Goal: Task Accomplishment & Management: Complete application form

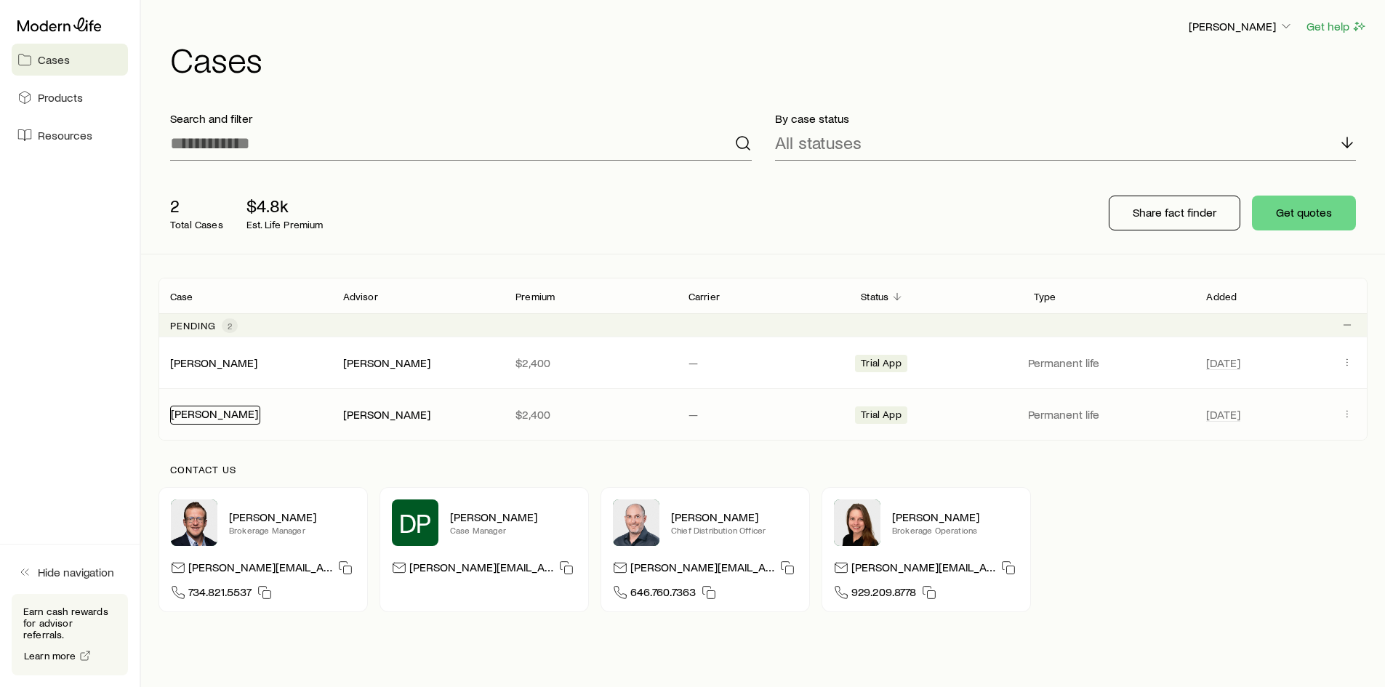
click at [233, 414] on link "[PERSON_NAME]" at bounding box center [214, 413] width 87 height 14
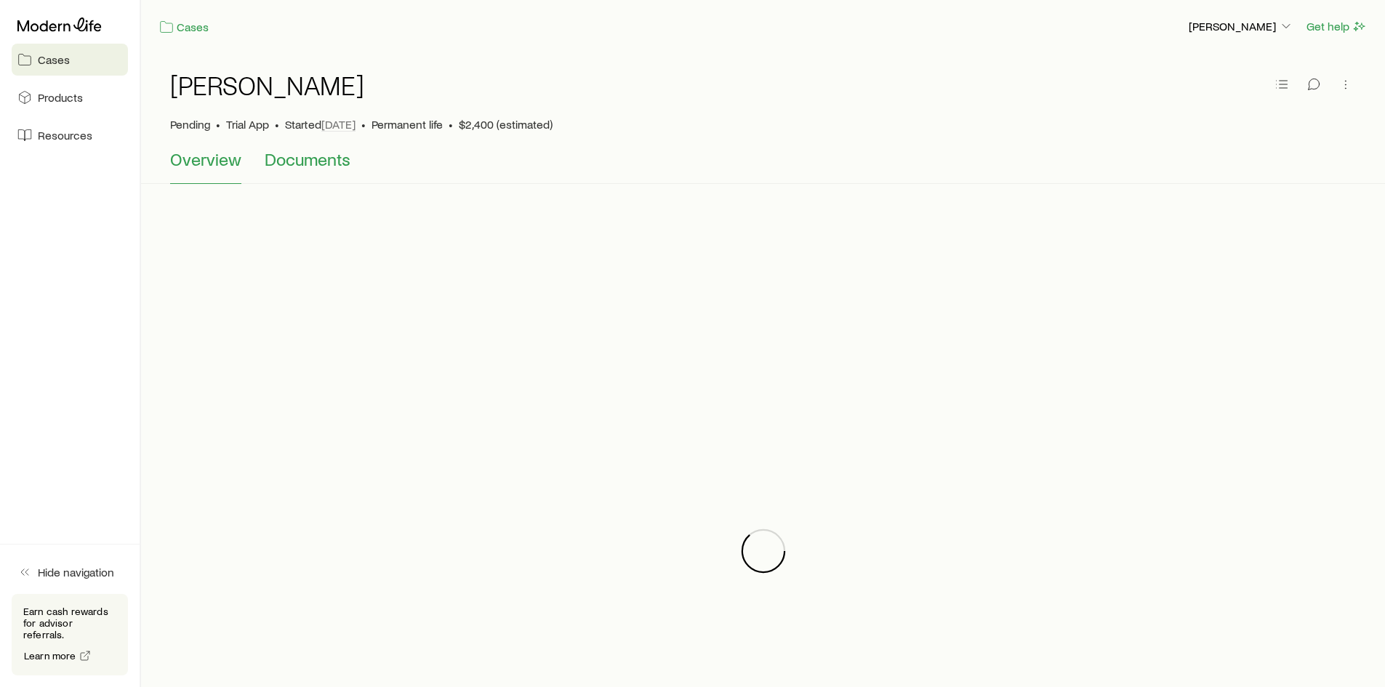
click at [336, 164] on span "Documents" at bounding box center [308, 159] width 86 height 20
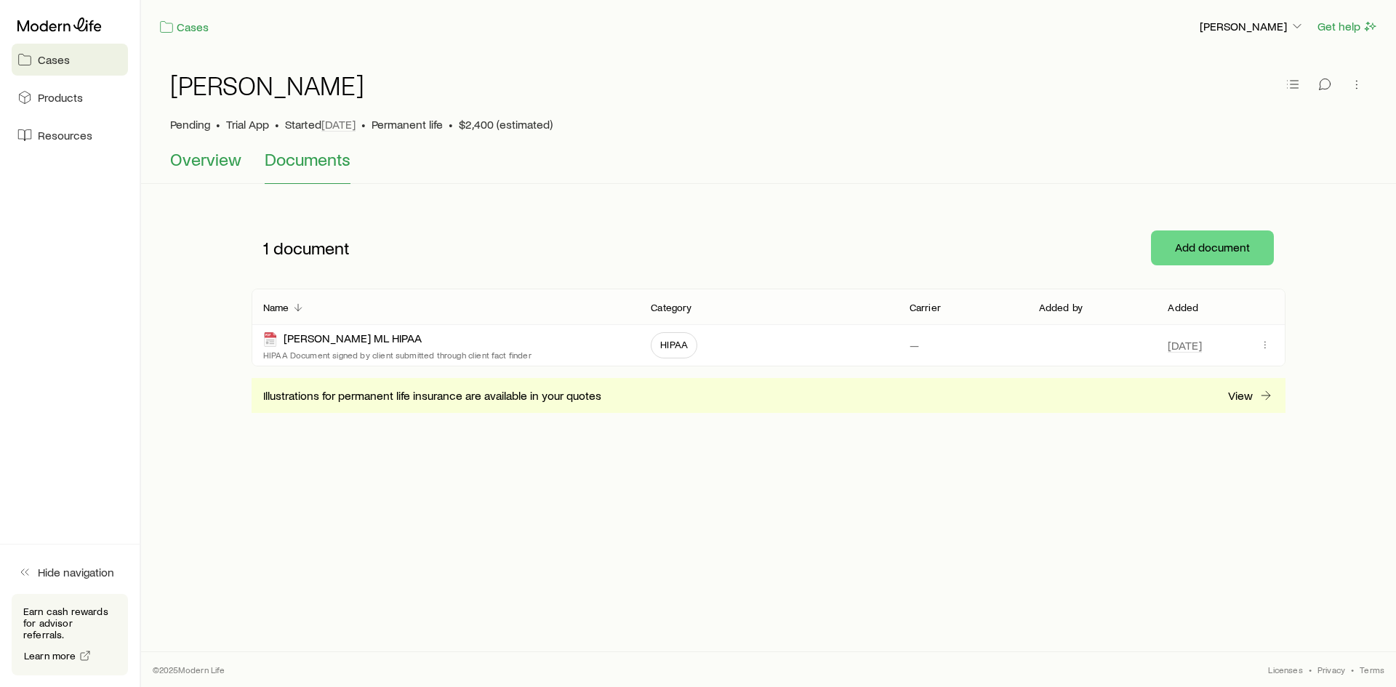
click at [222, 162] on span "Overview" at bounding box center [205, 159] width 71 height 20
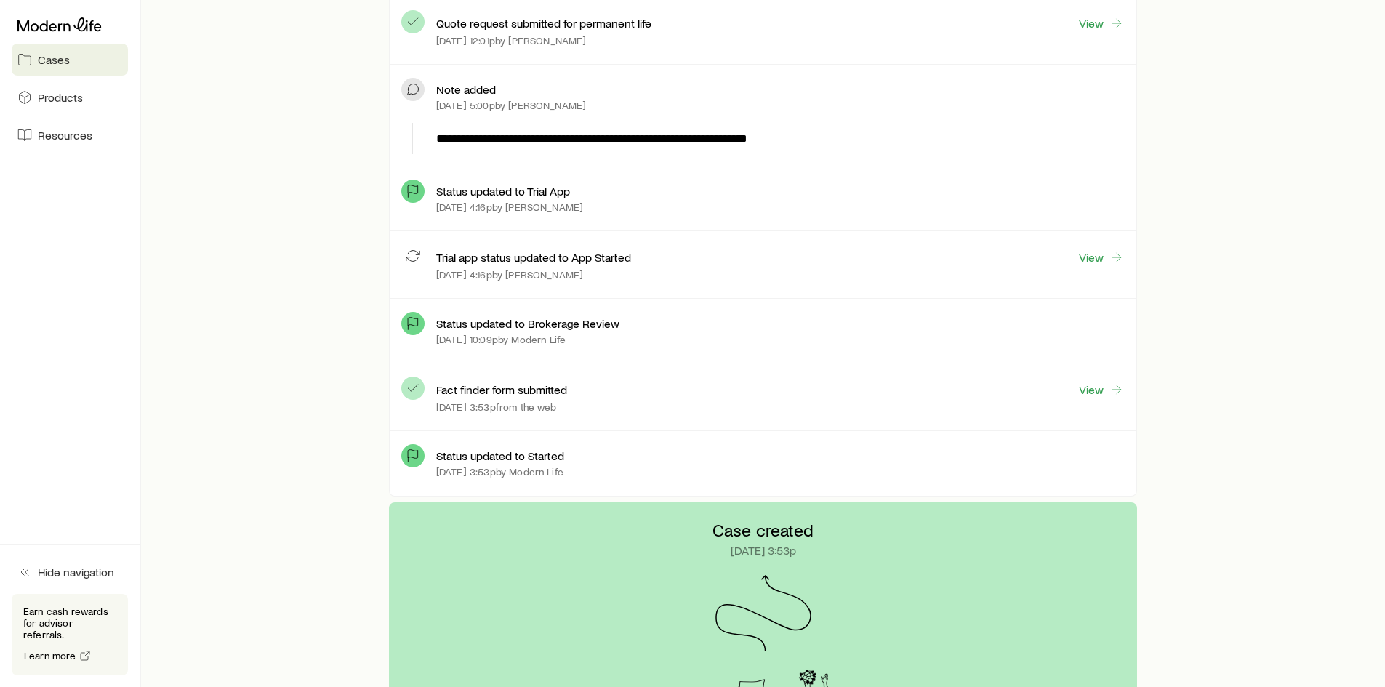
scroll to position [707, 0]
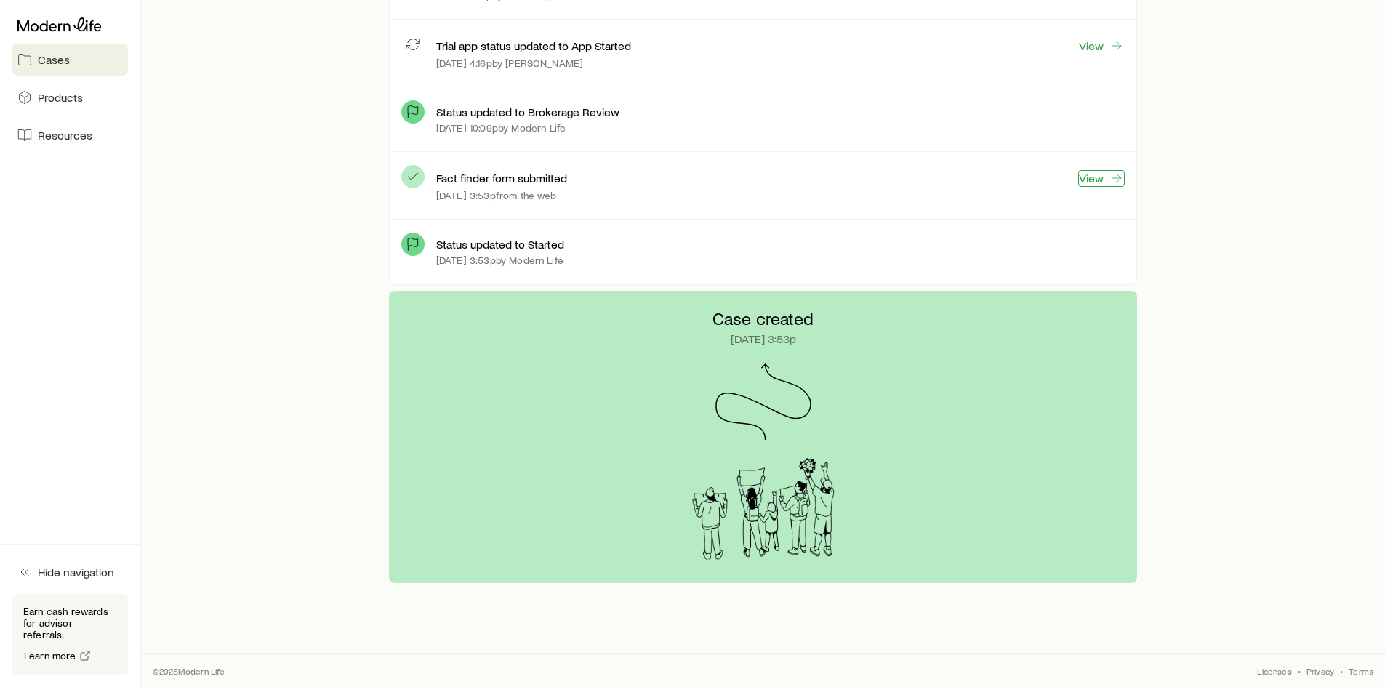
click at [1096, 175] on link "View" at bounding box center [1101, 178] width 47 height 17
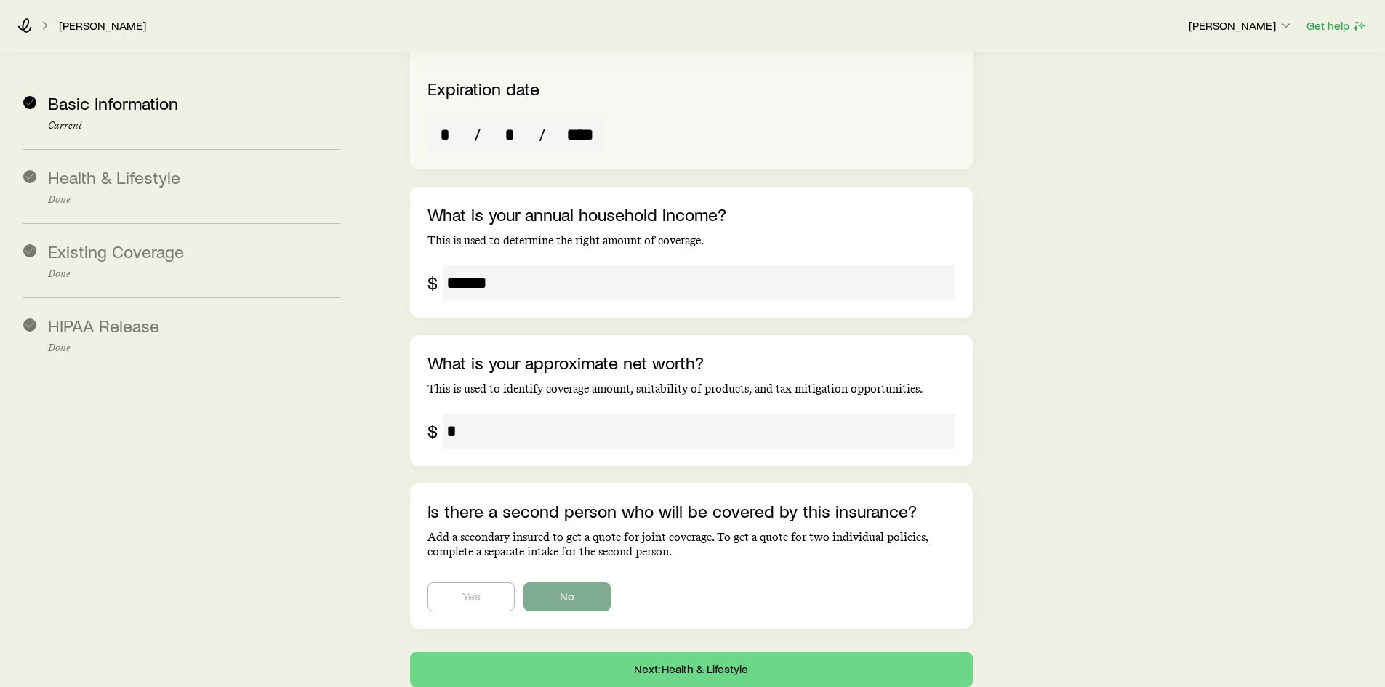
scroll to position [2602, 0]
click at [677, 651] on button "Next: Health & Lifestyle" at bounding box center [691, 668] width 562 height 35
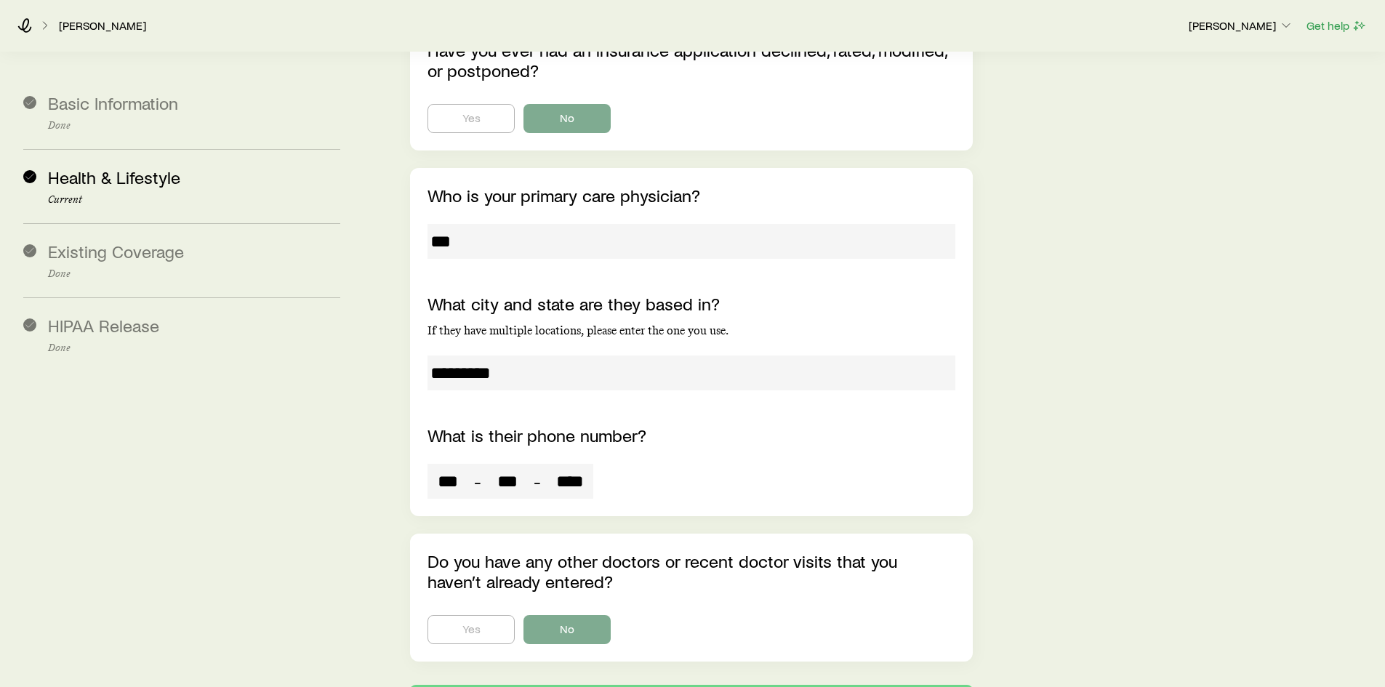
scroll to position [4380, 0]
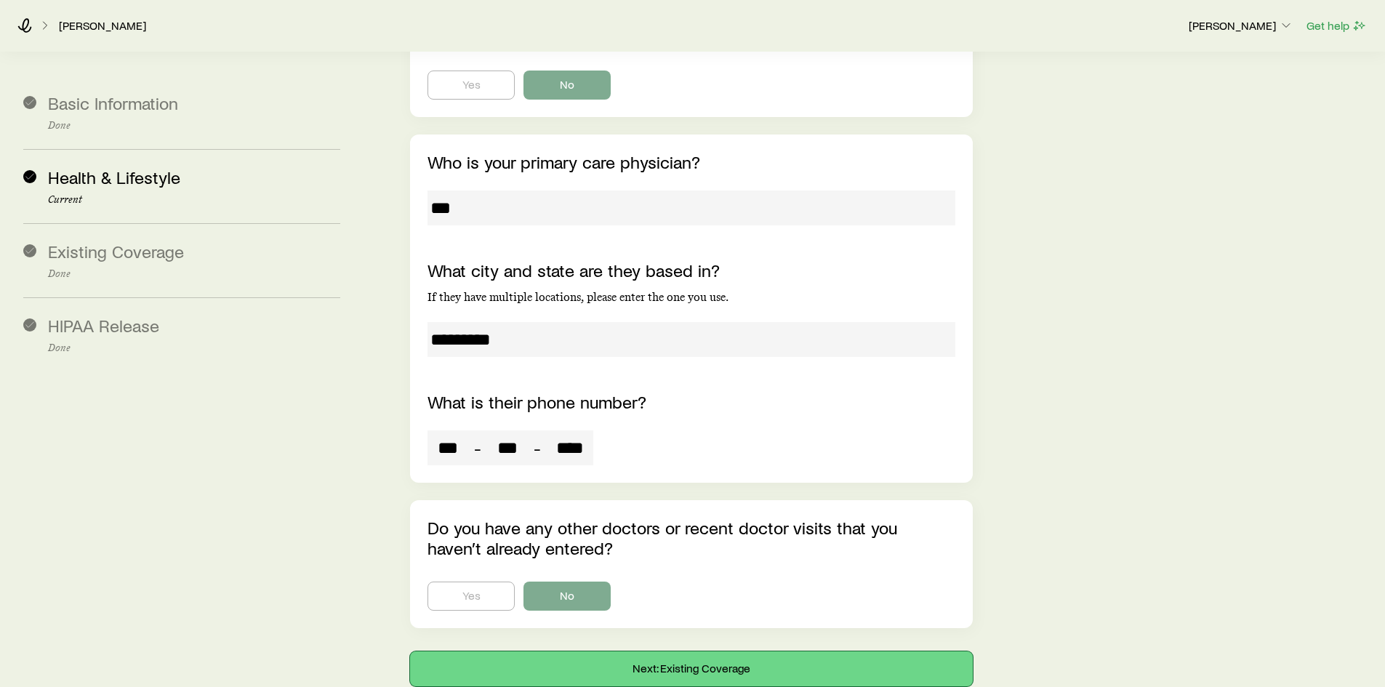
click at [646, 651] on button "Next: Existing Coverage" at bounding box center [691, 668] width 562 height 35
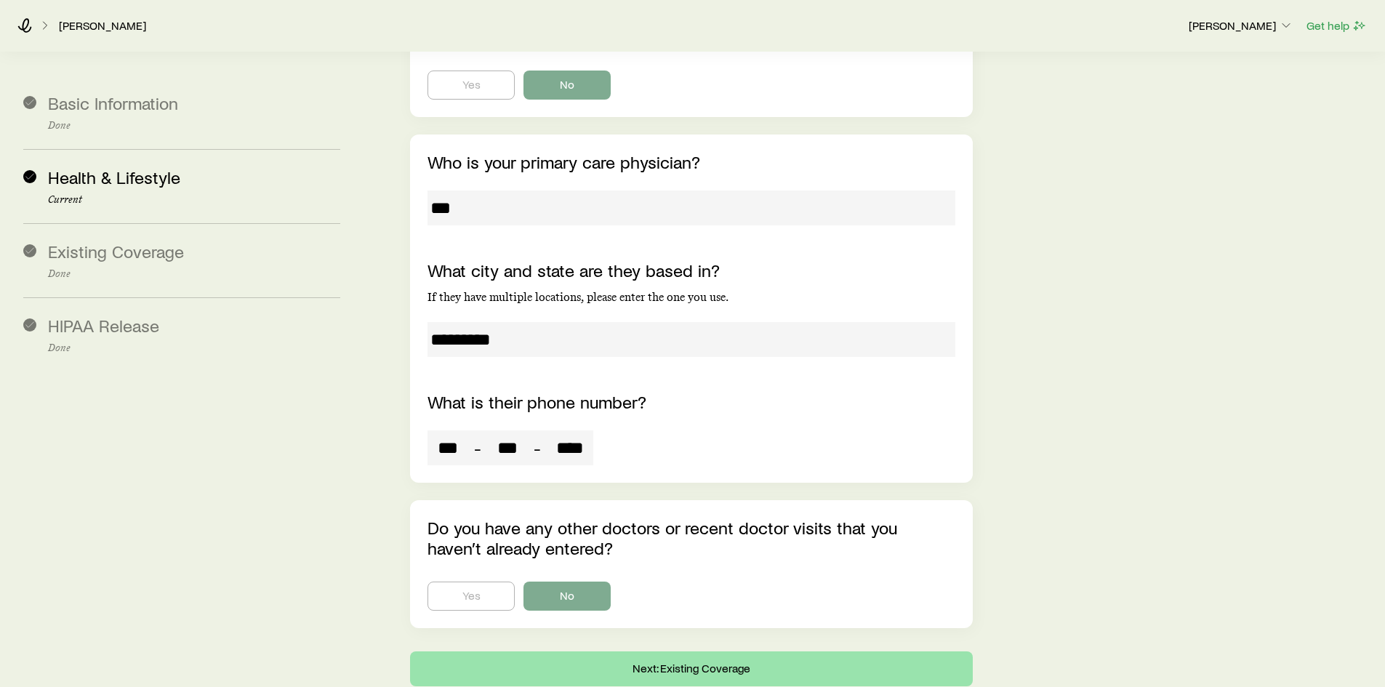
scroll to position [0, 0]
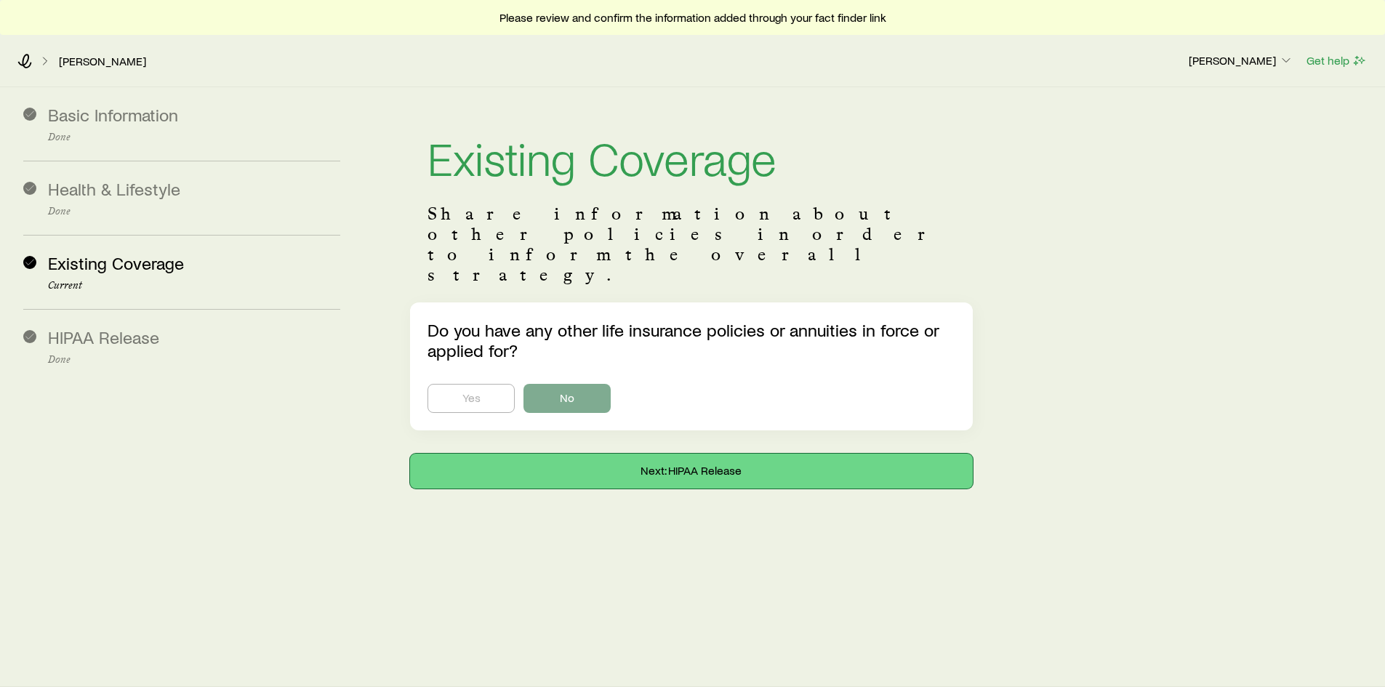
click at [680, 454] on button "Next: HIPAA Release" at bounding box center [691, 471] width 562 height 35
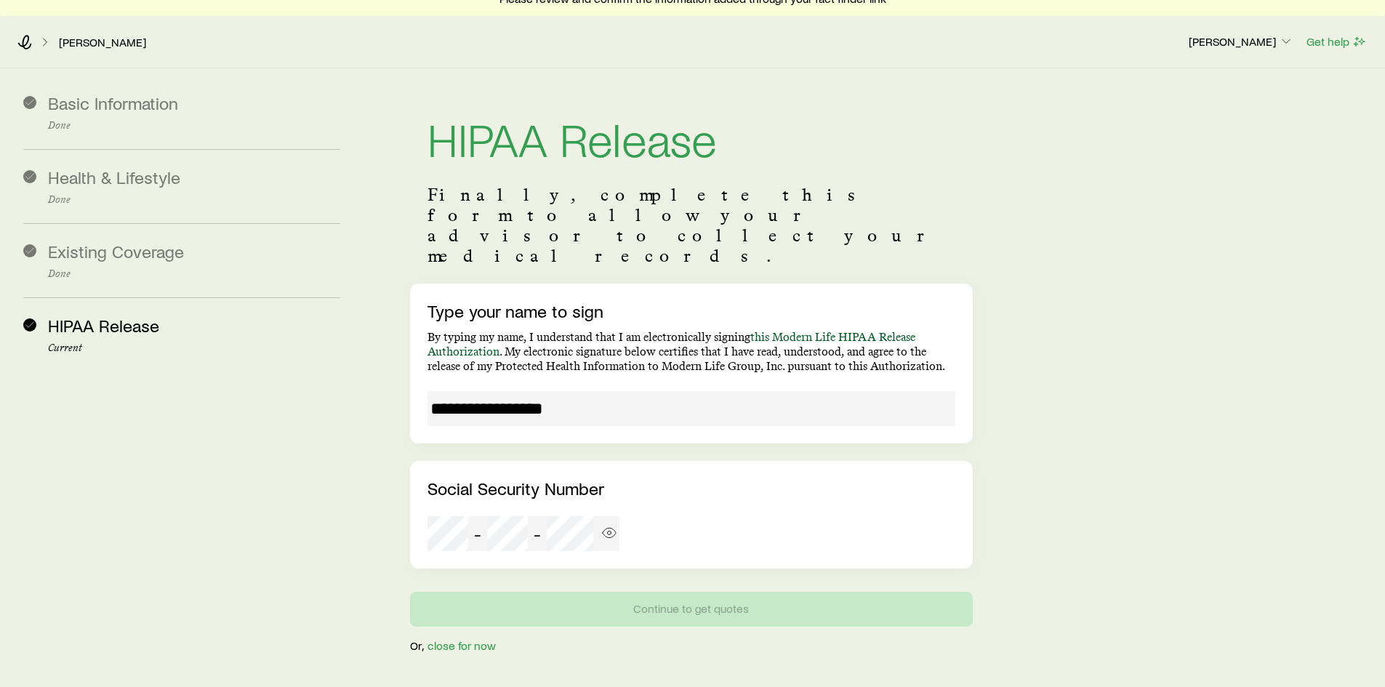
scroll to position [35, 0]
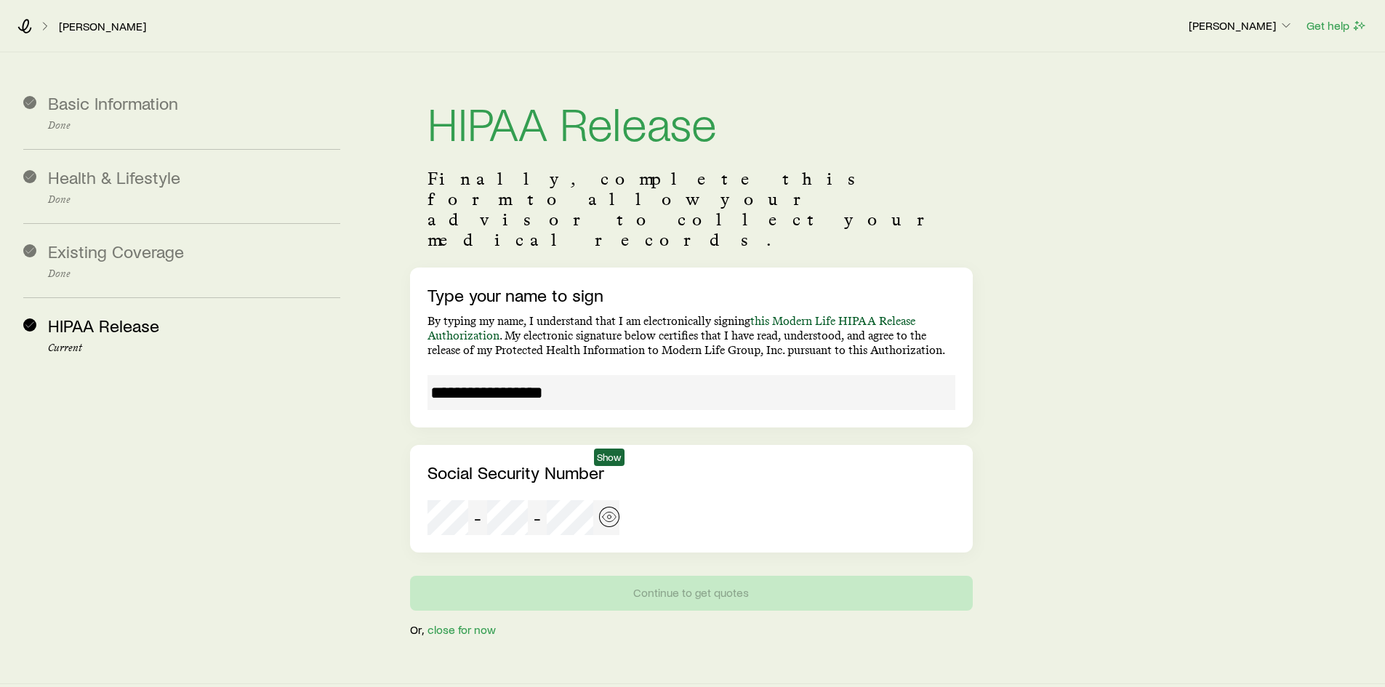
click at [606, 510] on icon "button" at bounding box center [609, 517] width 15 height 15
click at [609, 510] on icon "button" at bounding box center [609, 517] width 15 height 15
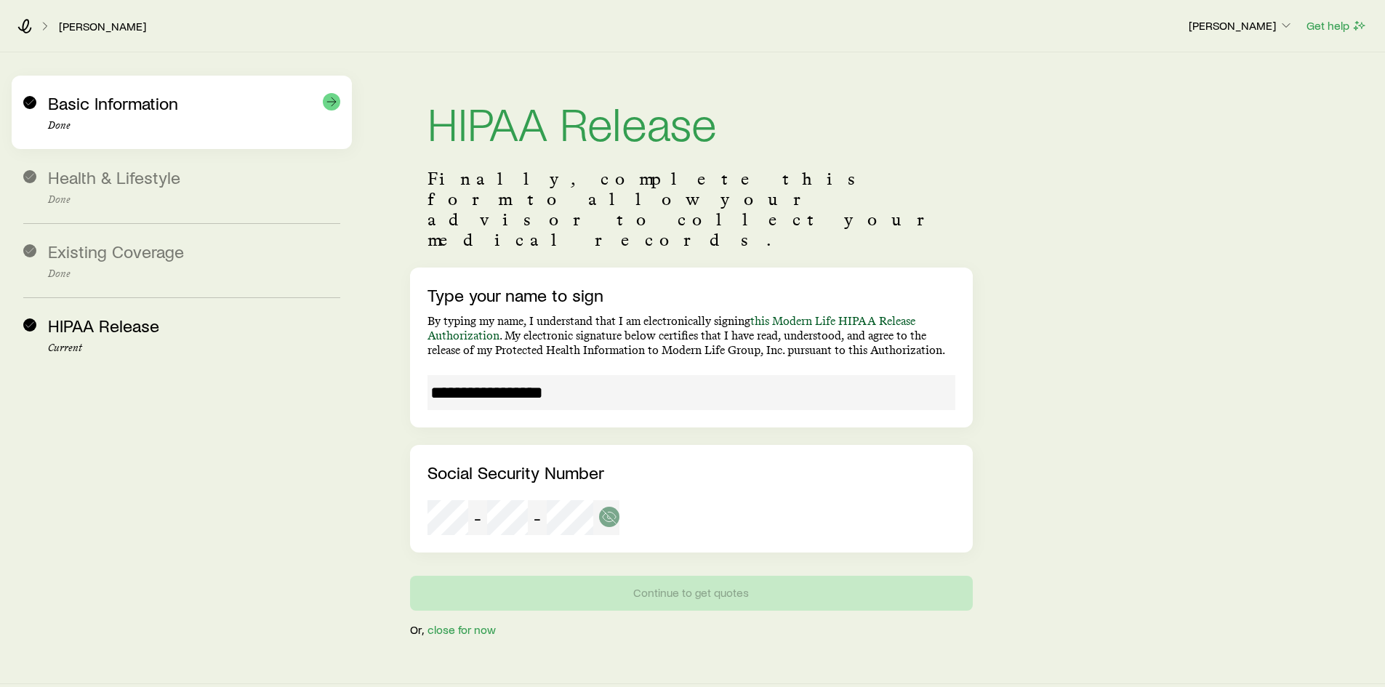
drag, startPoint x: 111, startPoint y: 109, endPoint x: 125, endPoint y: 117, distance: 16.0
click at [113, 116] on div "Basic Information Done" at bounding box center [194, 112] width 292 height 39
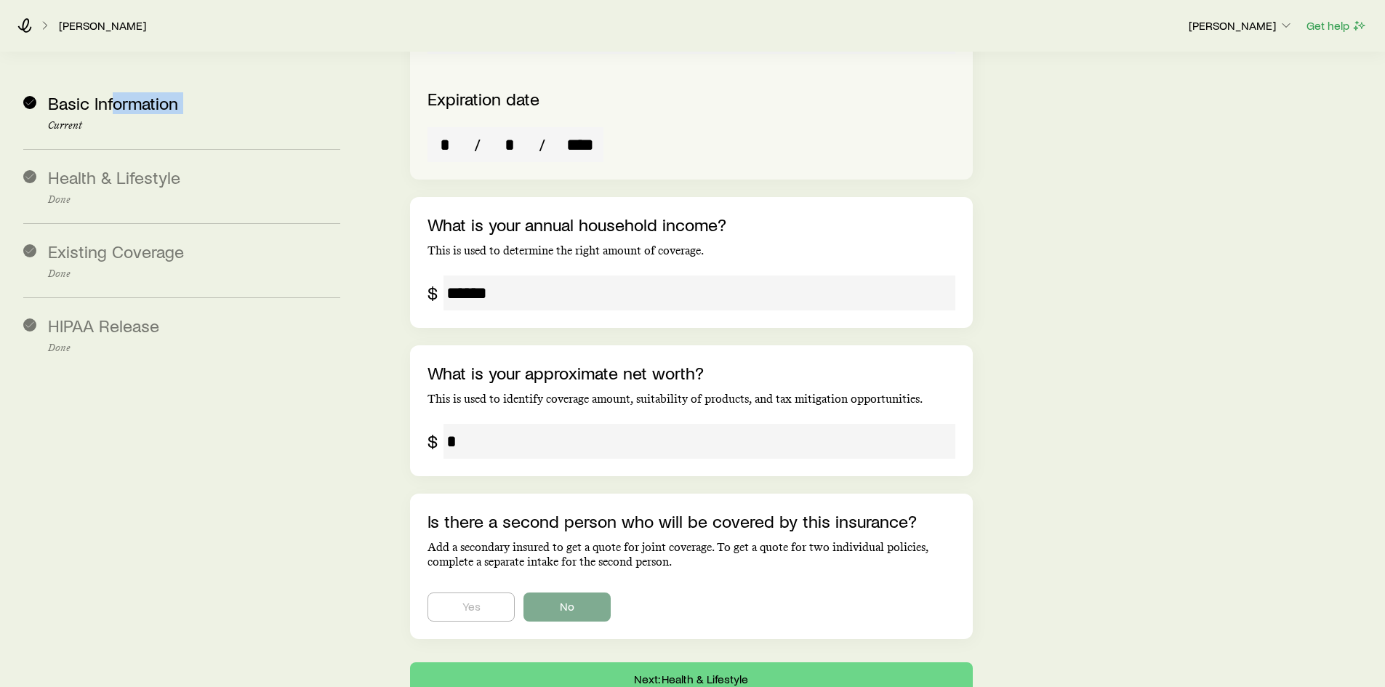
scroll to position [2602, 0]
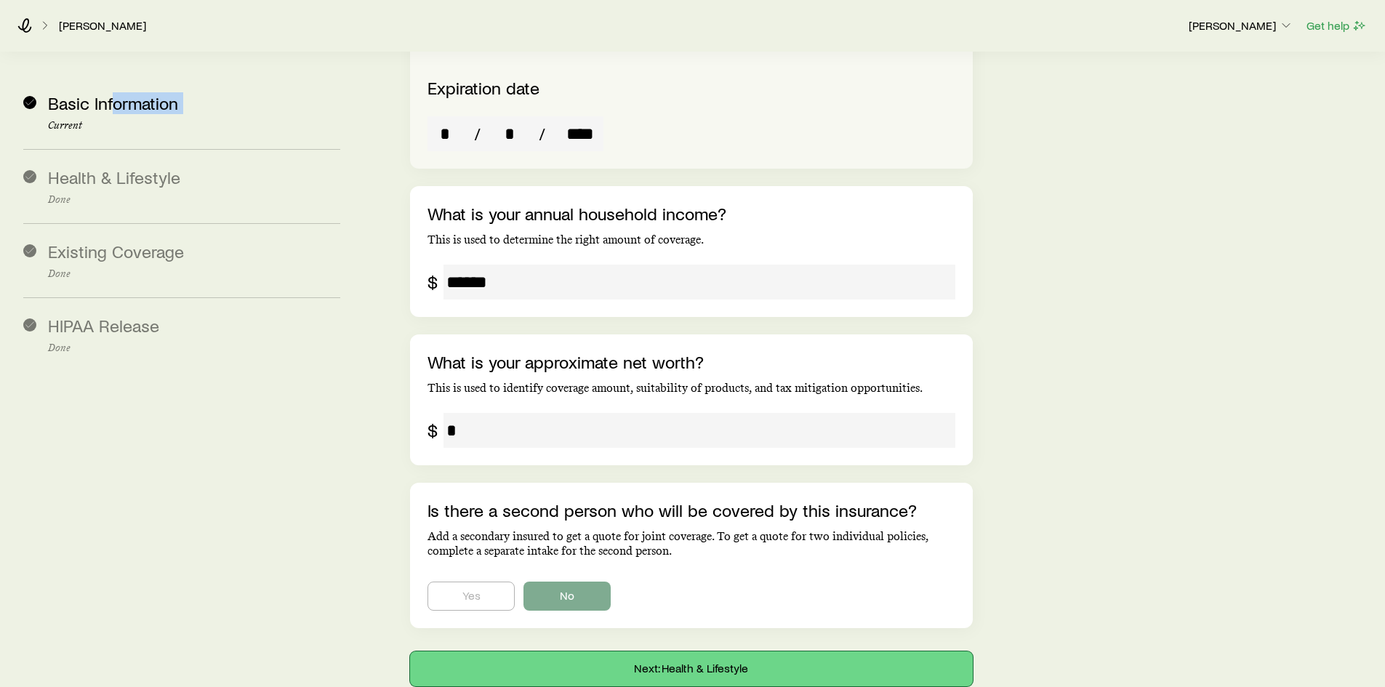
click at [687, 651] on button "Next: Health & Lifestyle" at bounding box center [691, 668] width 562 height 35
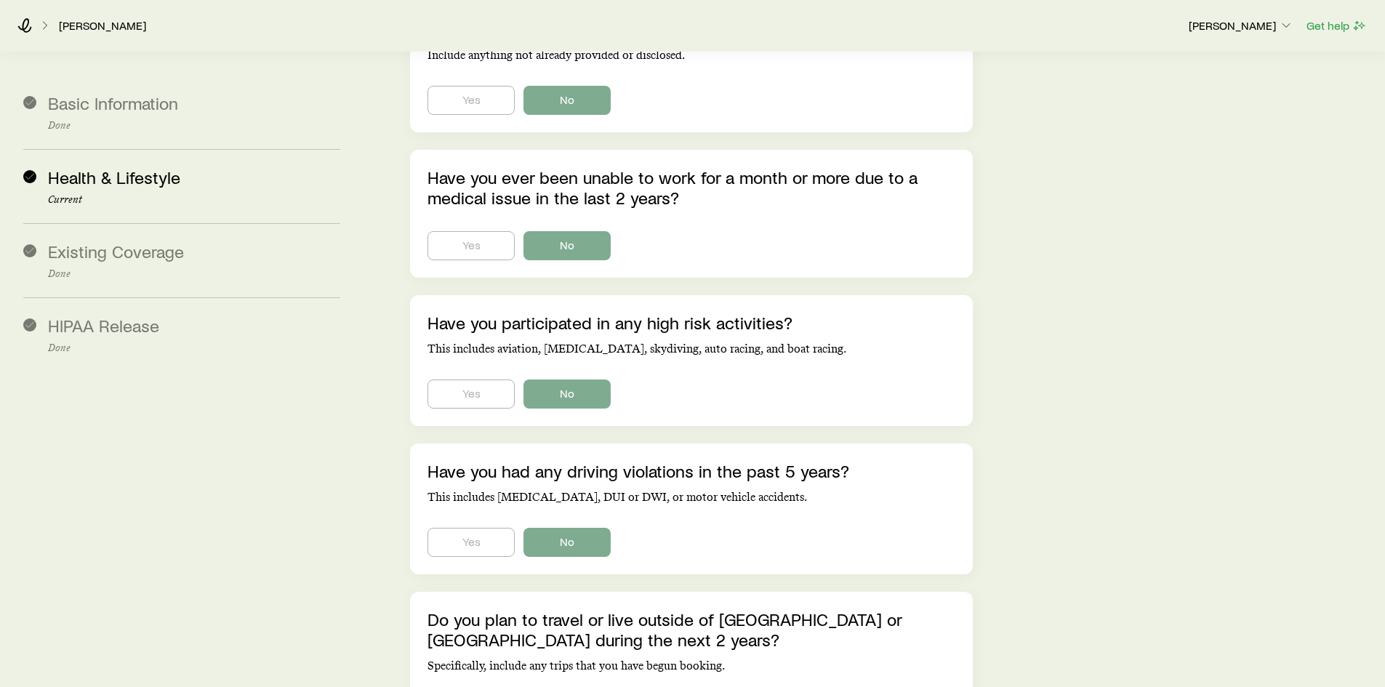
scroll to position [3780, 0]
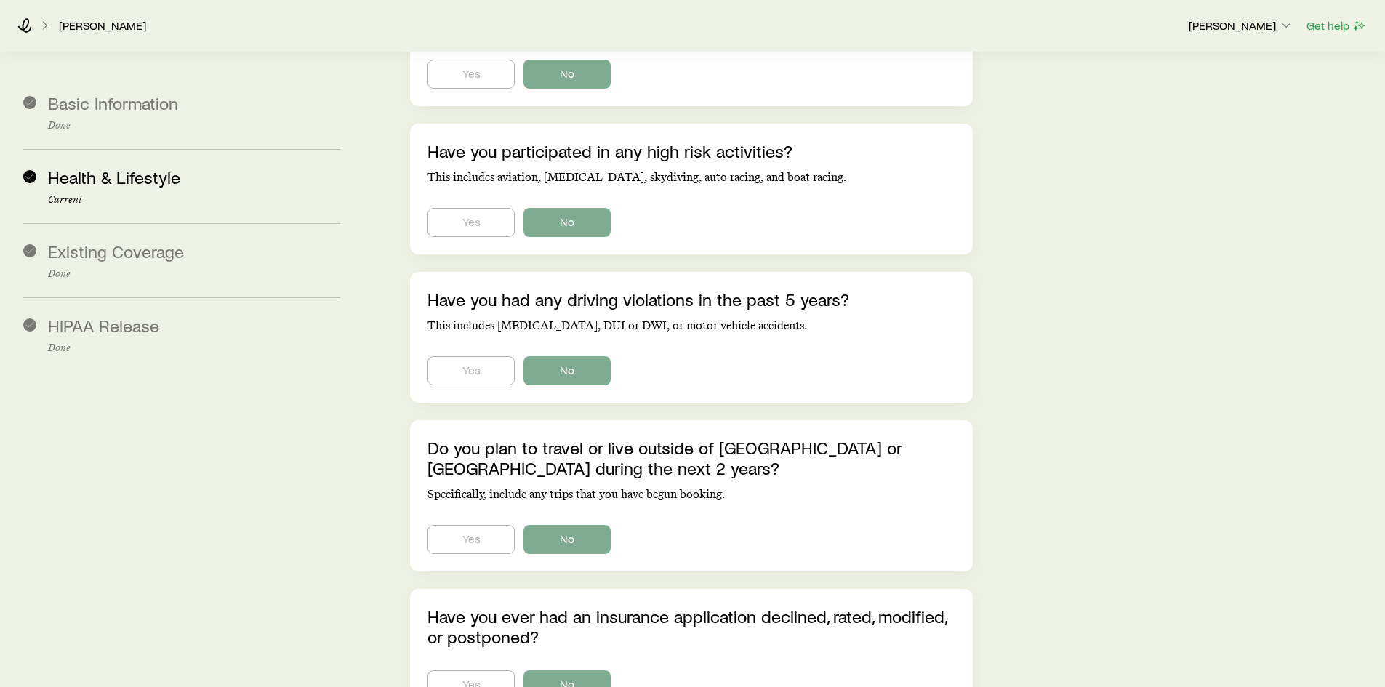
drag, startPoint x: 653, startPoint y: 400, endPoint x: 1159, endPoint y: 507, distance: 518.0
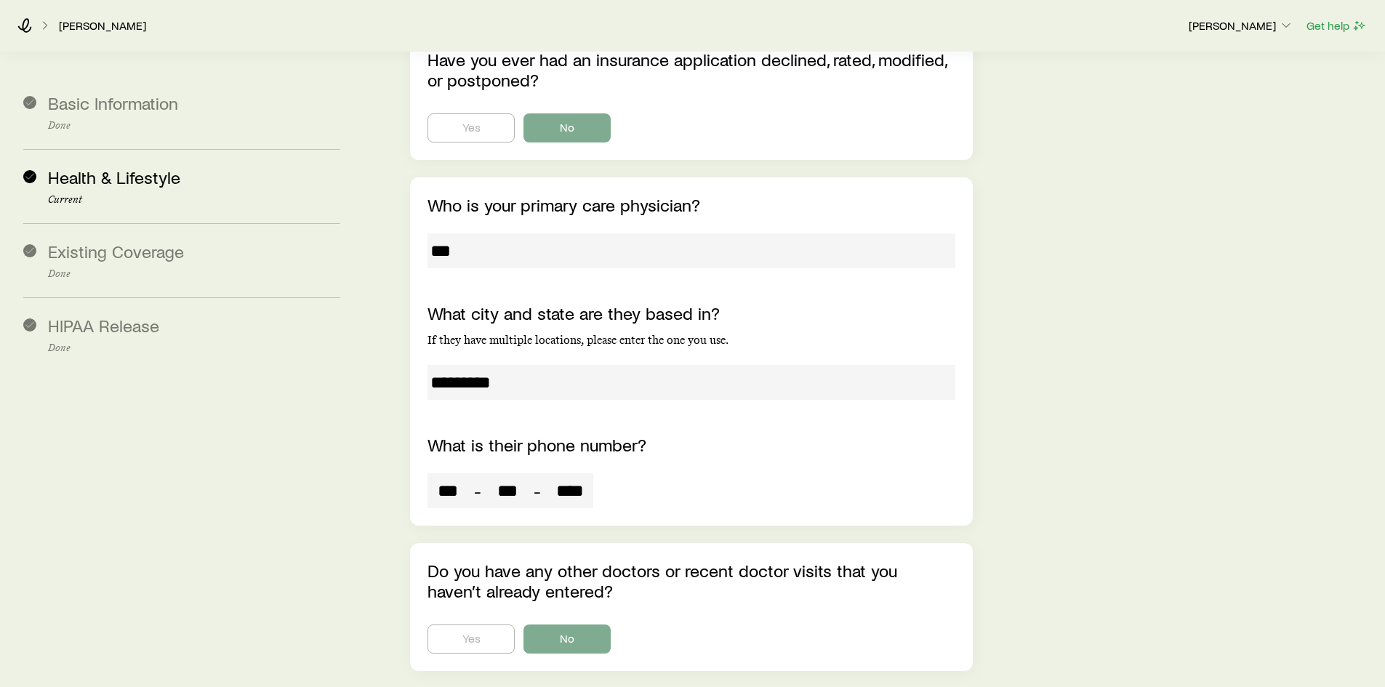
scroll to position [4380, 0]
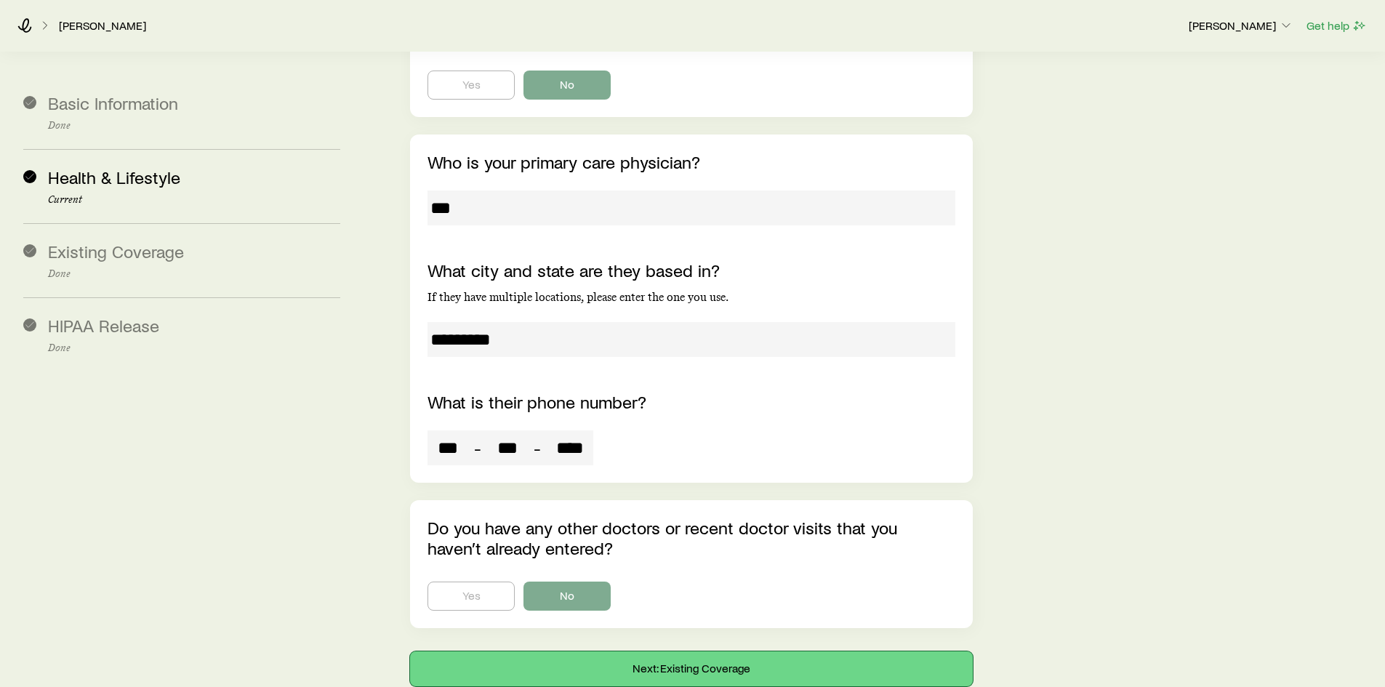
click at [582, 651] on button "Next: Existing Coverage" at bounding box center [691, 668] width 562 height 35
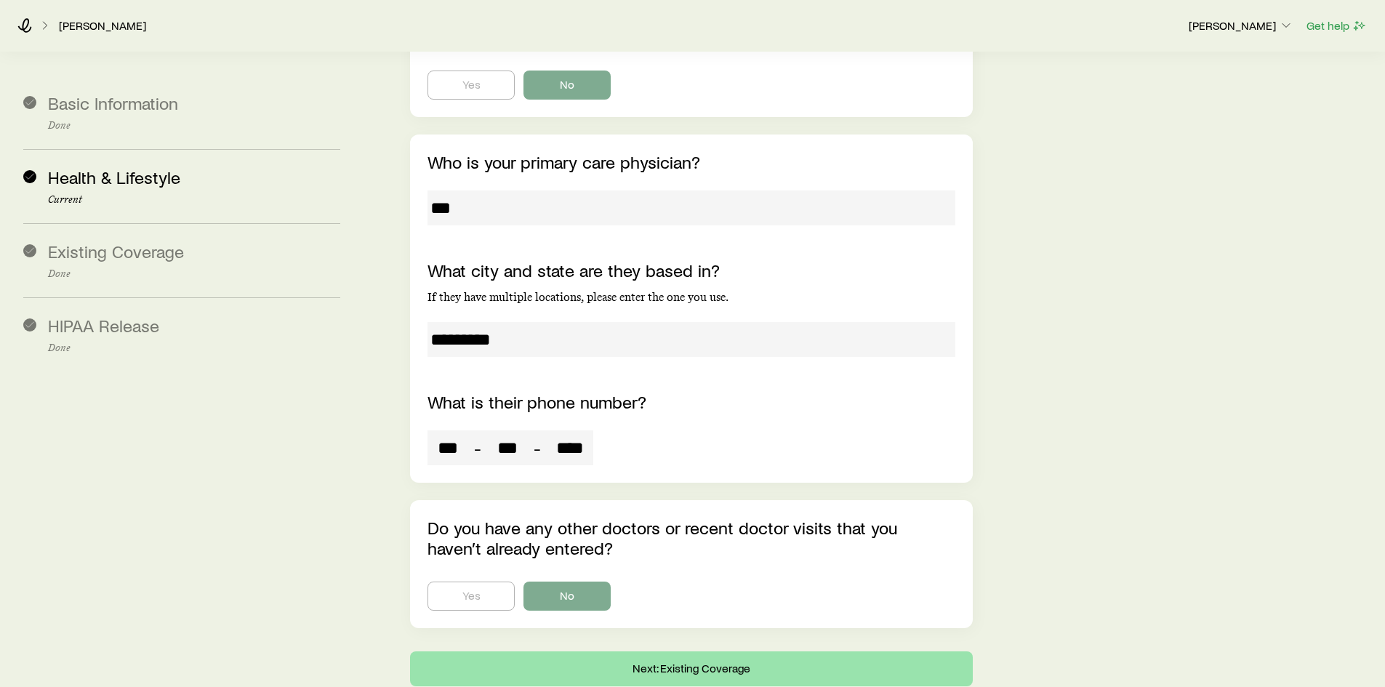
scroll to position [0, 0]
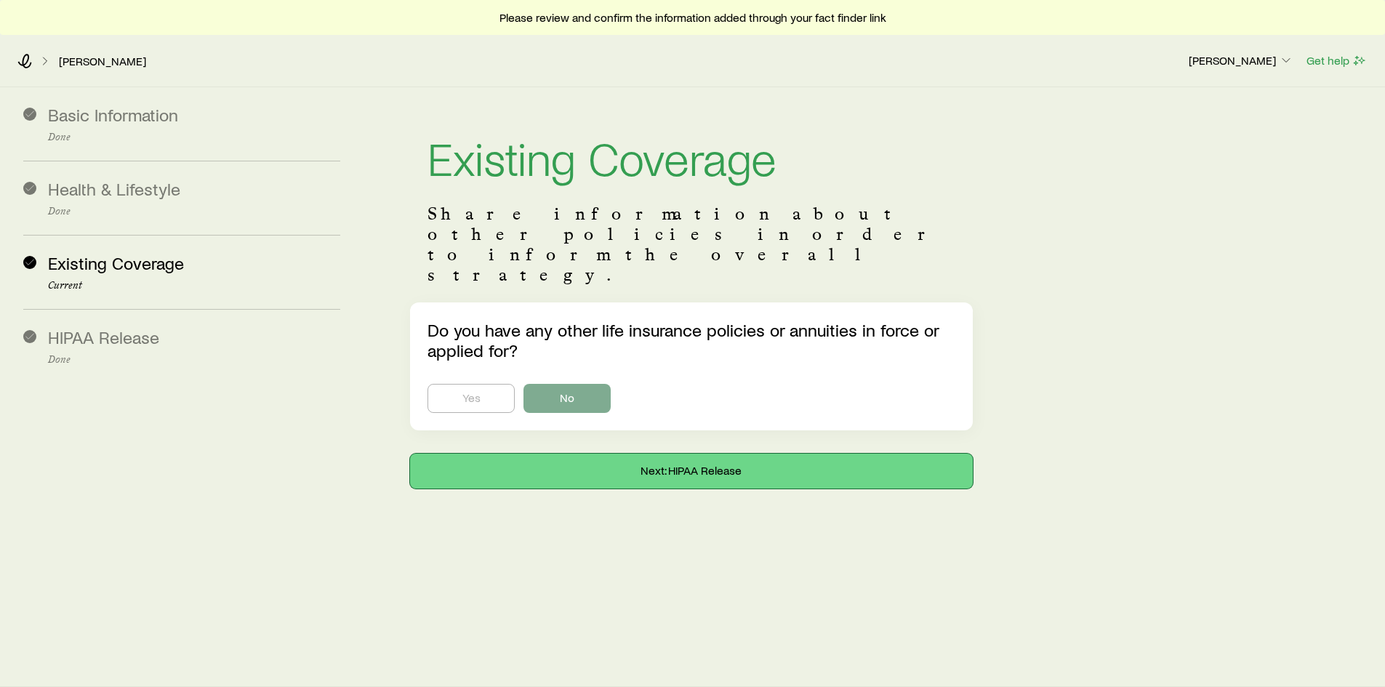
click at [658, 454] on button "Next: HIPAA Release" at bounding box center [691, 471] width 562 height 35
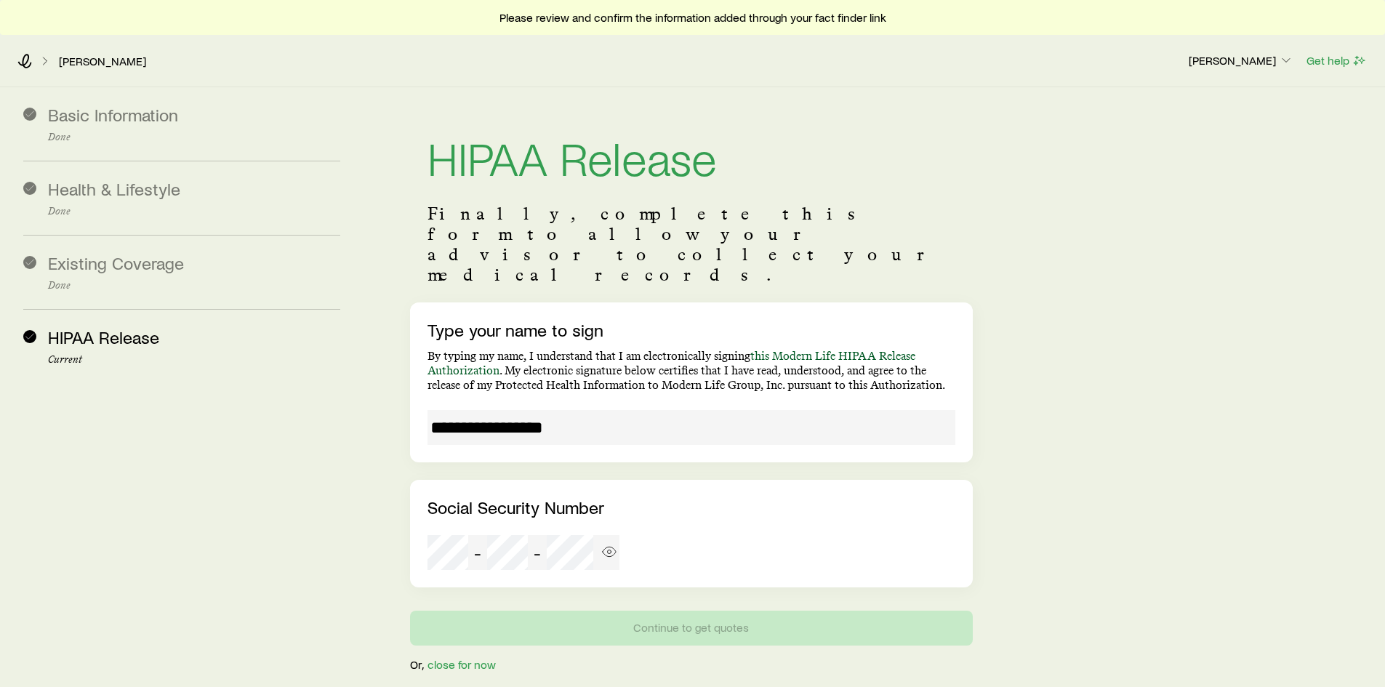
scroll to position [35, 0]
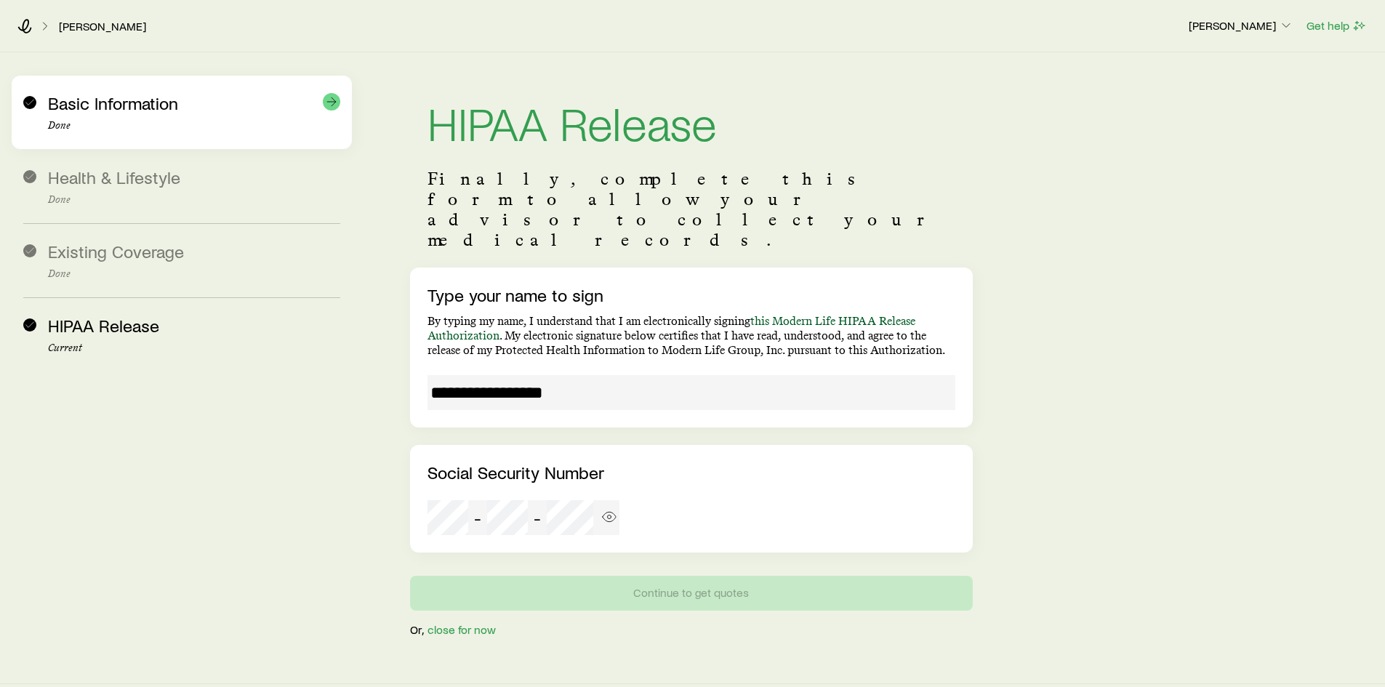
click at [126, 99] on span "Basic Information" at bounding box center [113, 102] width 130 height 21
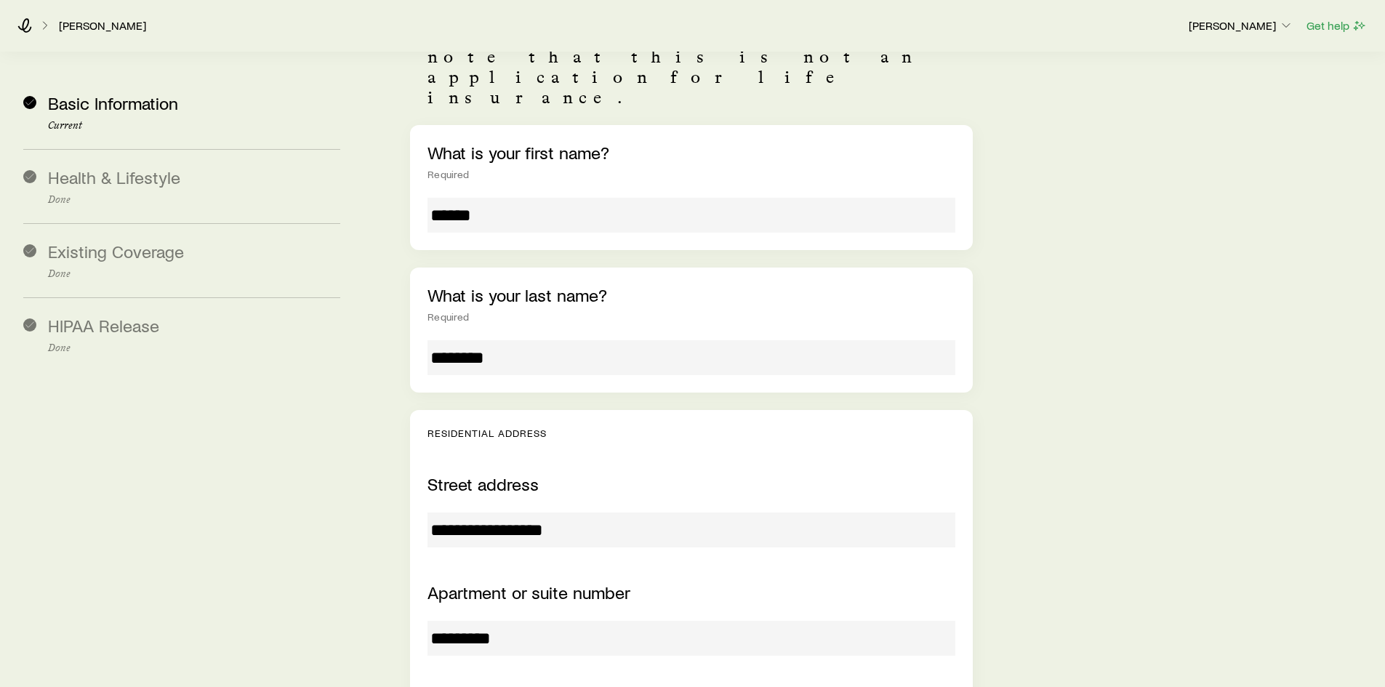
scroll to position [363, 0]
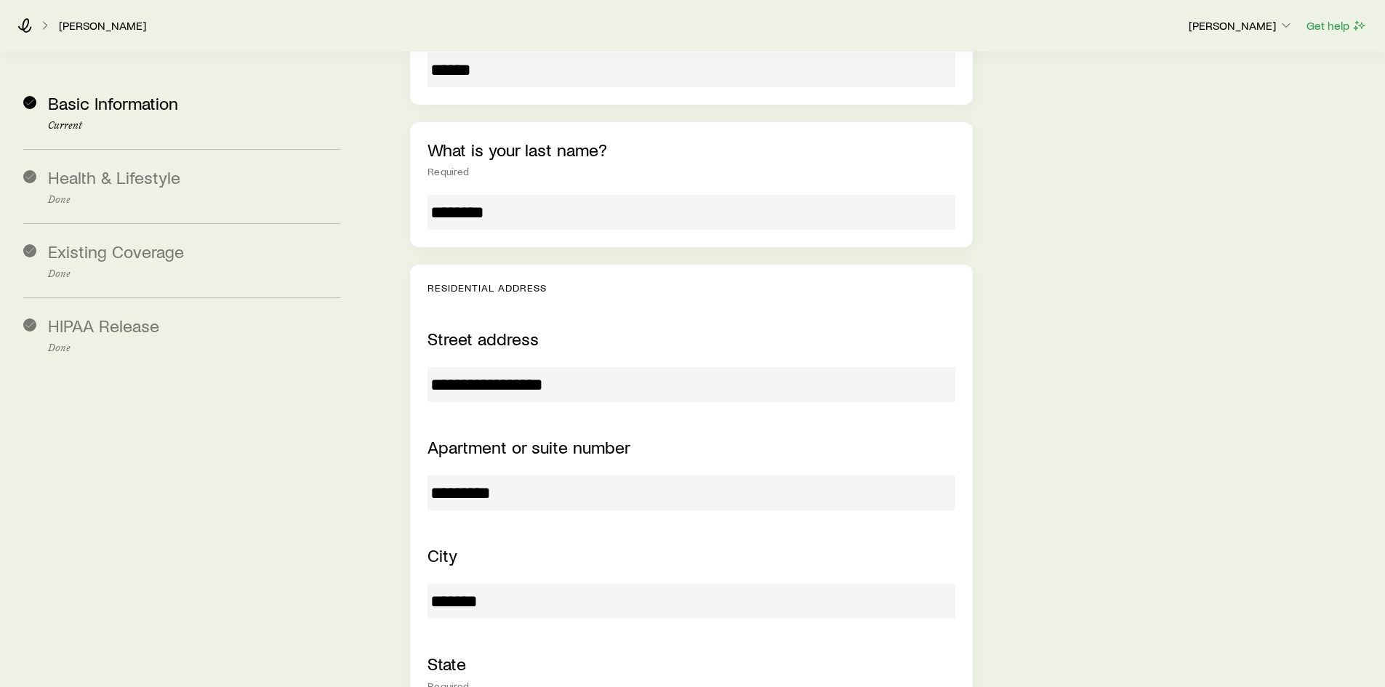
drag, startPoint x: 433, startPoint y: 299, endPoint x: 588, endPoint y: 299, distance: 155.6
click at [588, 367] on input "**********" at bounding box center [690, 384] width 527 height 35
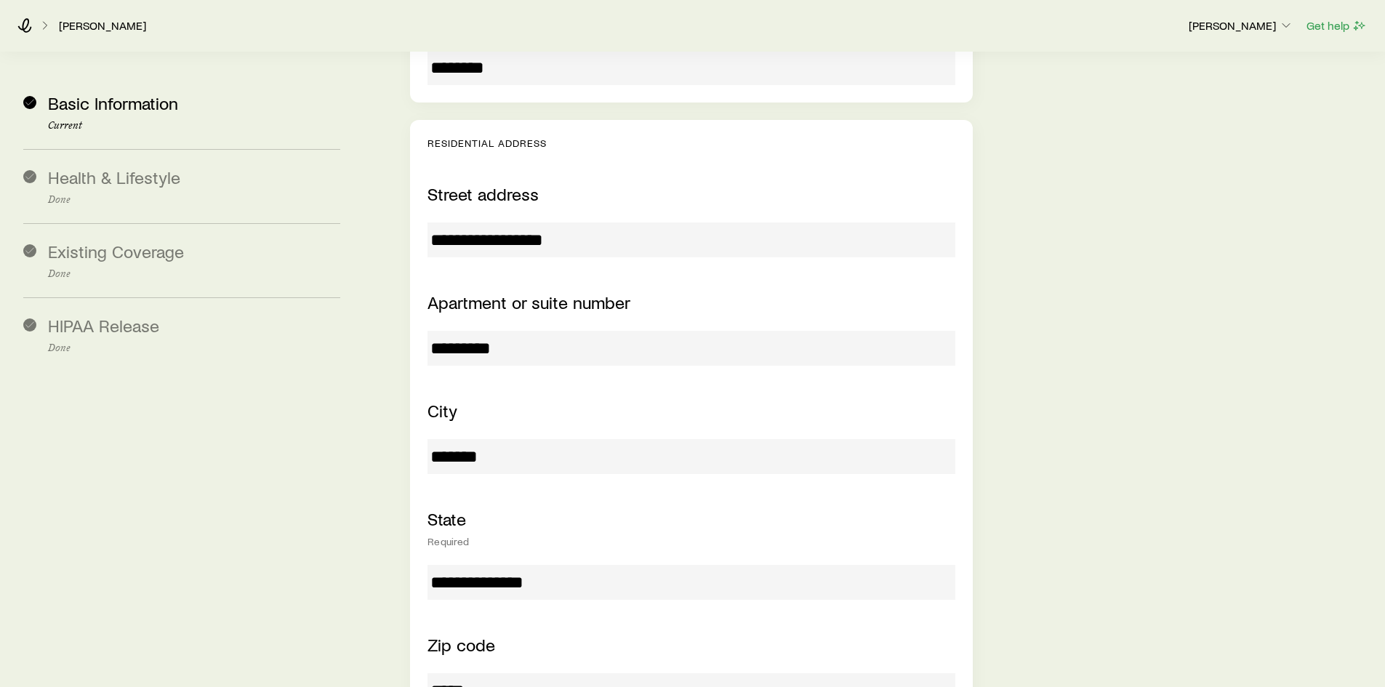
scroll to position [509, 0]
drag, startPoint x: 430, startPoint y: 374, endPoint x: 531, endPoint y: 376, distance: 100.3
click at [531, 438] on input "*******" at bounding box center [690, 455] width 527 height 35
drag, startPoint x: 438, startPoint y: 499, endPoint x: 621, endPoint y: 497, distance: 182.5
click at [621, 564] on input "**********" at bounding box center [690, 581] width 527 height 35
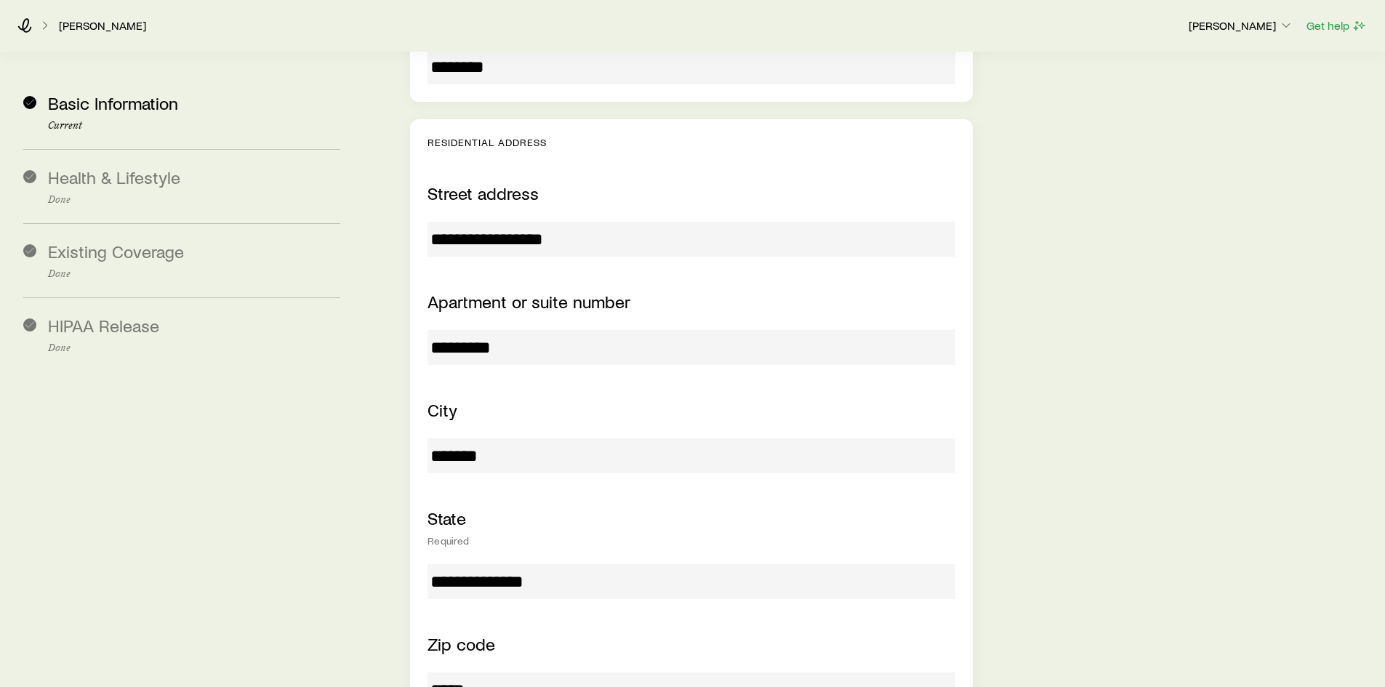
click at [463, 521] on div "**********" at bounding box center [690, 445] width 527 height 524
drag, startPoint x: 433, startPoint y: 504, endPoint x: 656, endPoint y: 497, distance: 224.0
click at [656, 564] on input "**********" at bounding box center [690, 581] width 527 height 35
drag, startPoint x: 433, startPoint y: 608, endPoint x: 511, endPoint y: 611, distance: 78.6
click at [514, 672] on input "*****" at bounding box center [690, 689] width 527 height 35
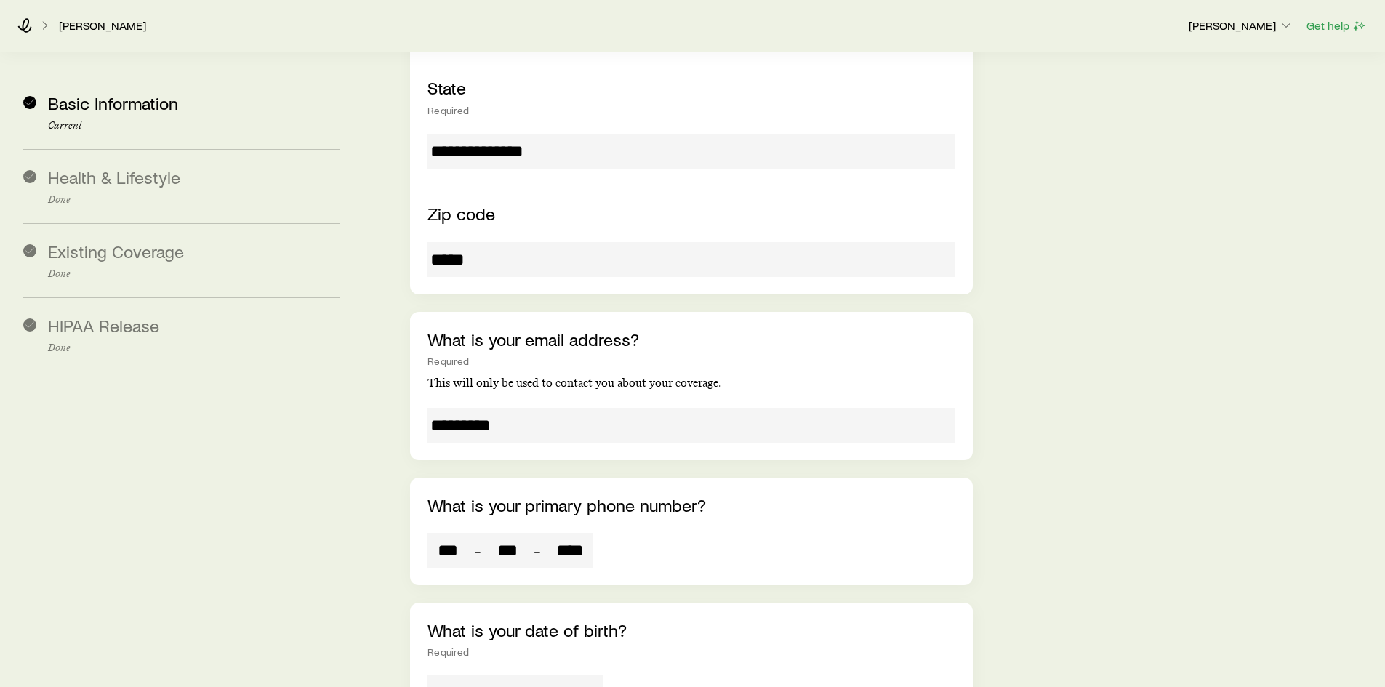
scroll to position [945, 0]
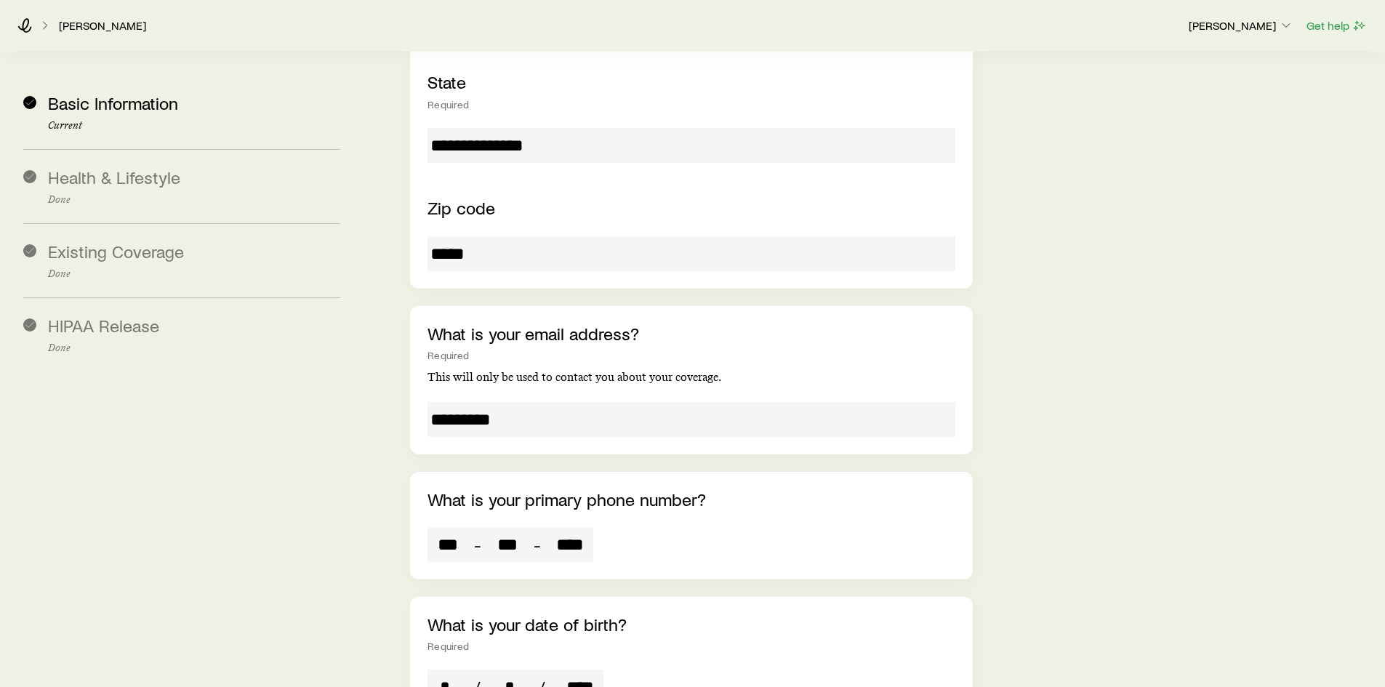
drag, startPoint x: 430, startPoint y: 462, endPoint x: 572, endPoint y: 459, distance: 142.5
click at [572, 527] on div "*** - *** - ****" at bounding box center [510, 544] width 166 height 35
drag, startPoint x: 592, startPoint y: 465, endPoint x: 388, endPoint y: 473, distance: 204.4
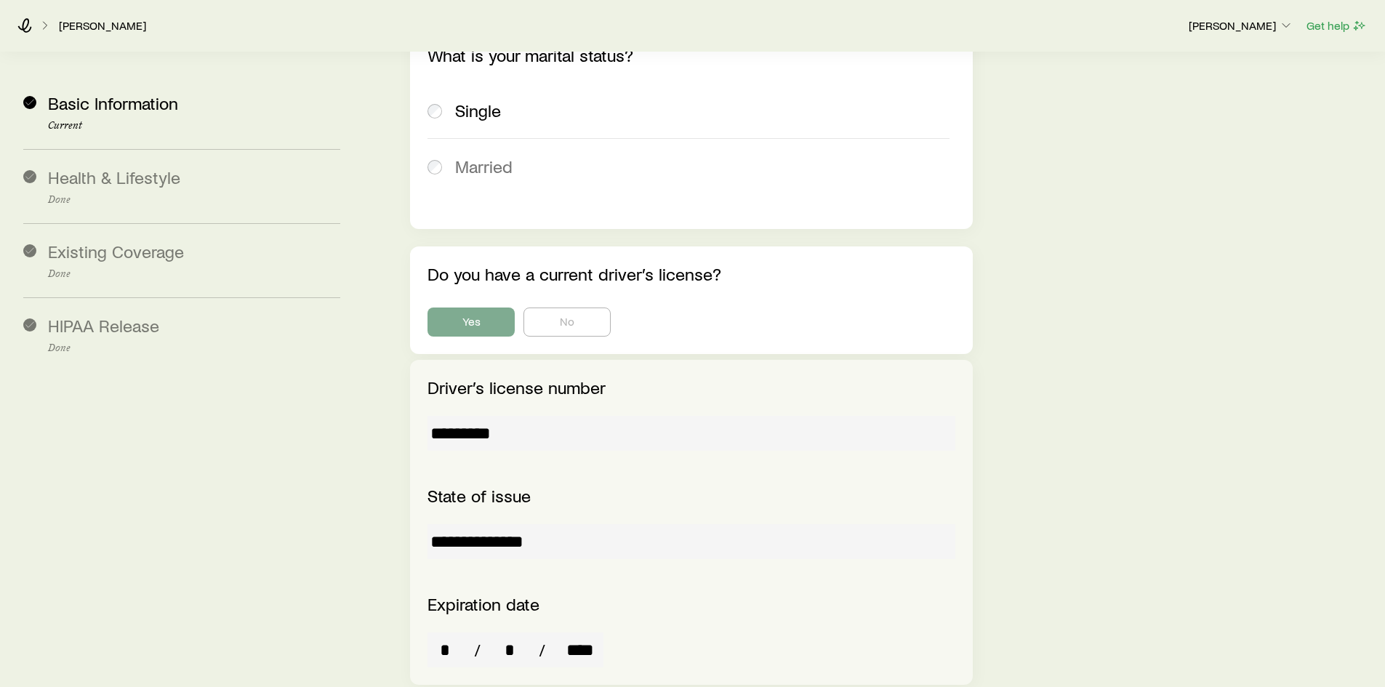
scroll to position [2254, 0]
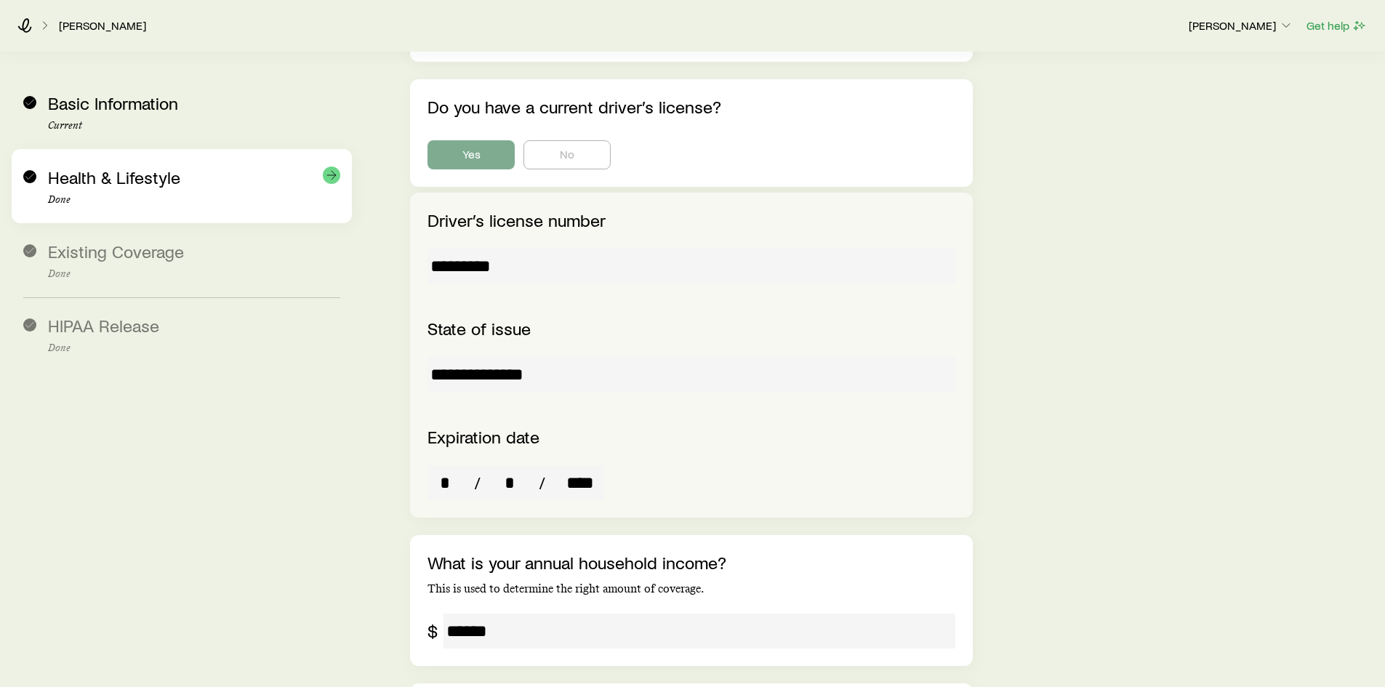
drag, startPoint x: 536, startPoint y: 174, endPoint x: 57, endPoint y: 164, distance: 479.1
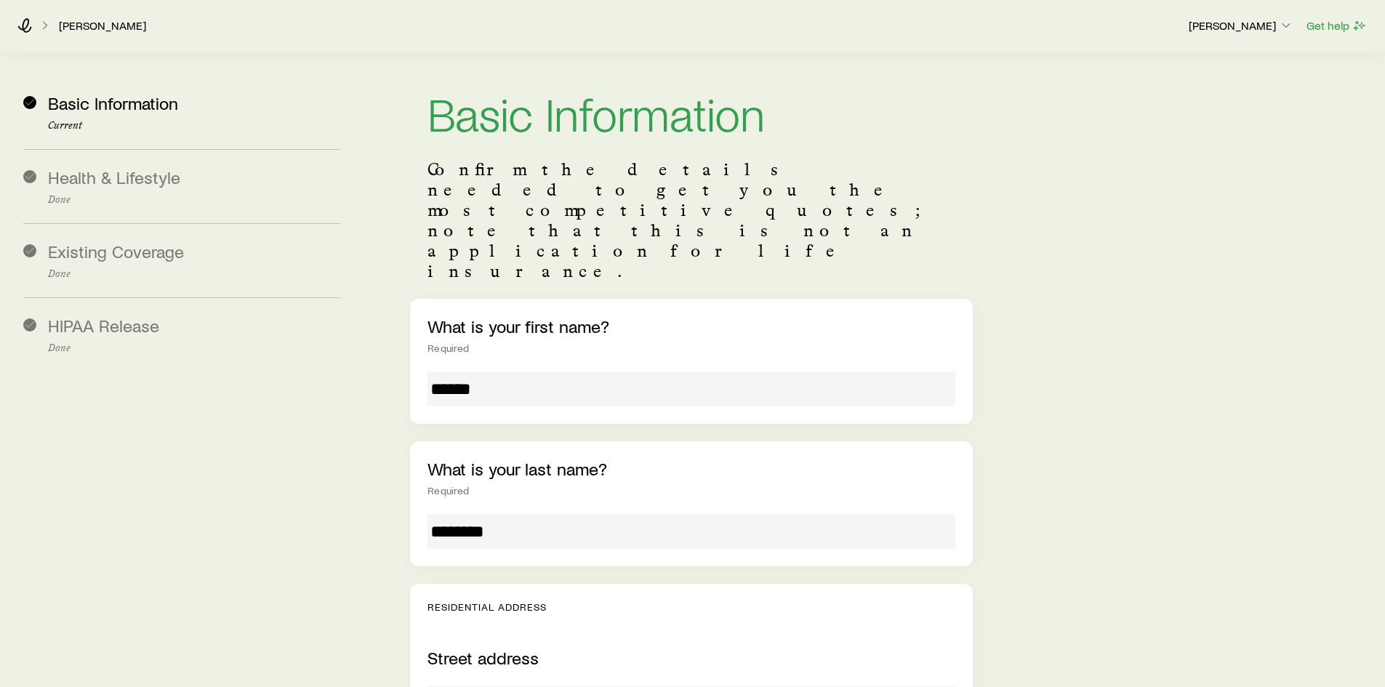
scroll to position [0, 0]
